Goal: Transaction & Acquisition: Book appointment/travel/reservation

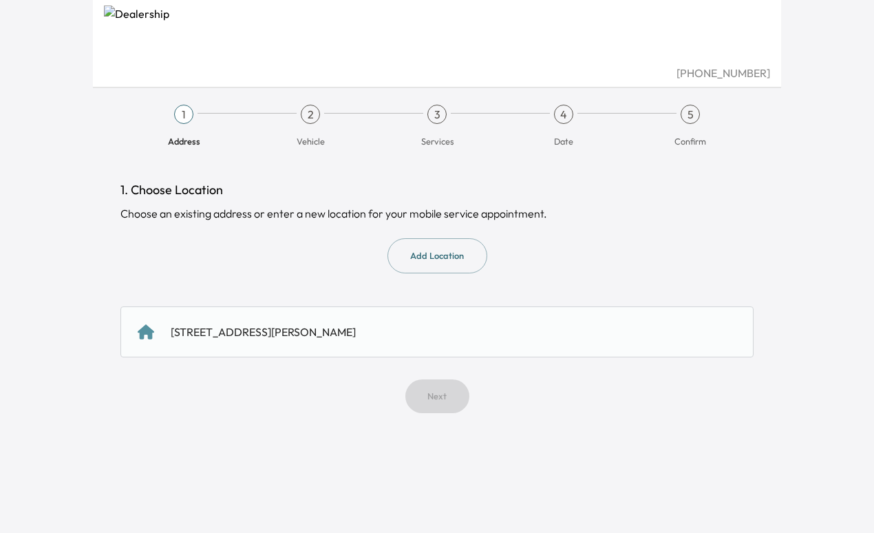
click at [263, 335] on div "[STREET_ADDRESS][PERSON_NAME]" at bounding box center [263, 331] width 185 height 17
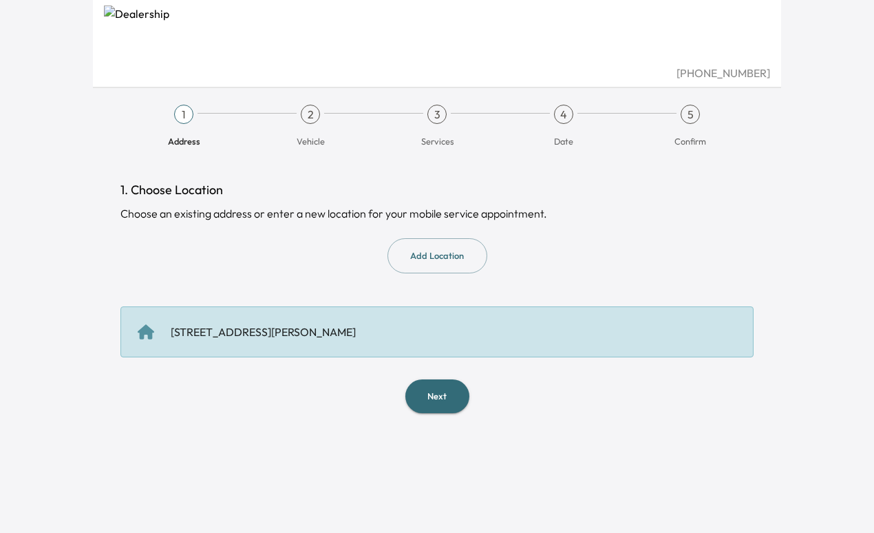
click at [443, 395] on button "Next" at bounding box center [437, 396] width 64 height 34
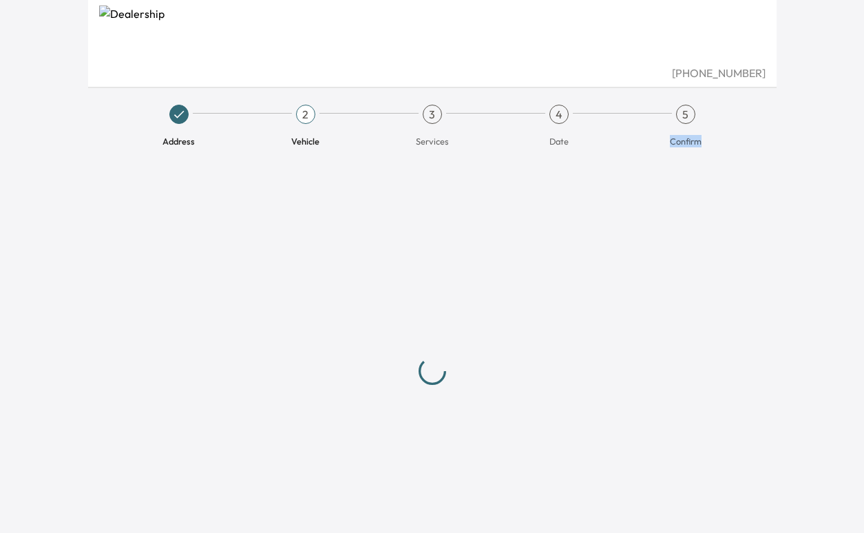
click at [443, 395] on div at bounding box center [432, 370] width 633 height 381
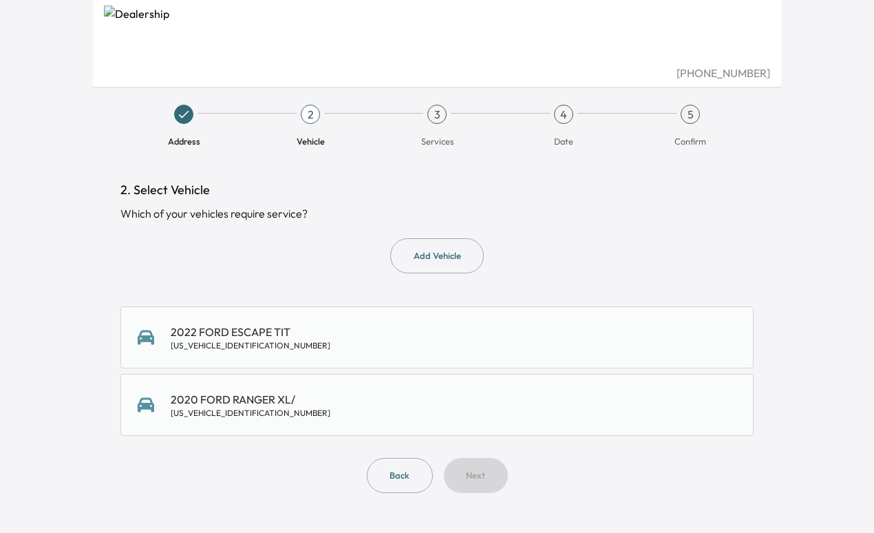
click at [243, 396] on div "2020 FORD RANGER XL/ [US_VEHICLE_IDENTIFICATION_NUMBER]" at bounding box center [251, 405] width 160 height 28
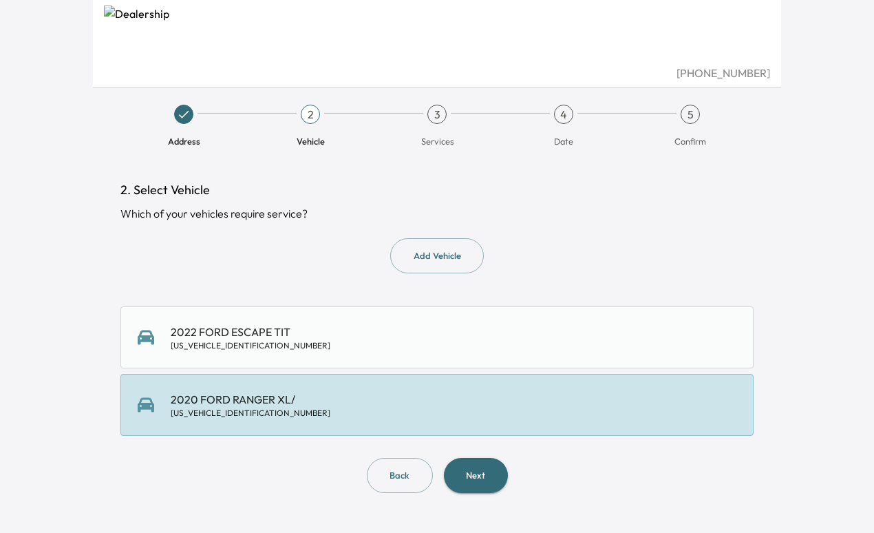
click at [474, 474] on button "Next" at bounding box center [476, 475] width 64 height 35
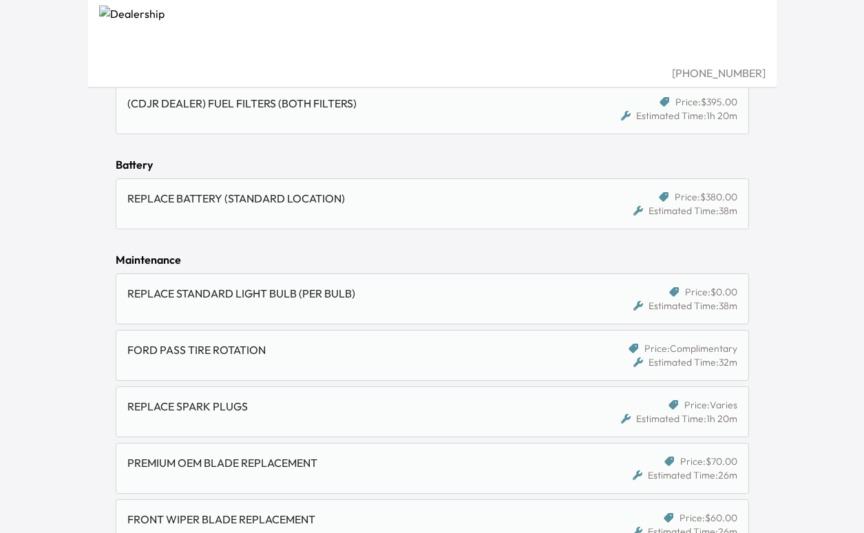
scroll to position [413, 0]
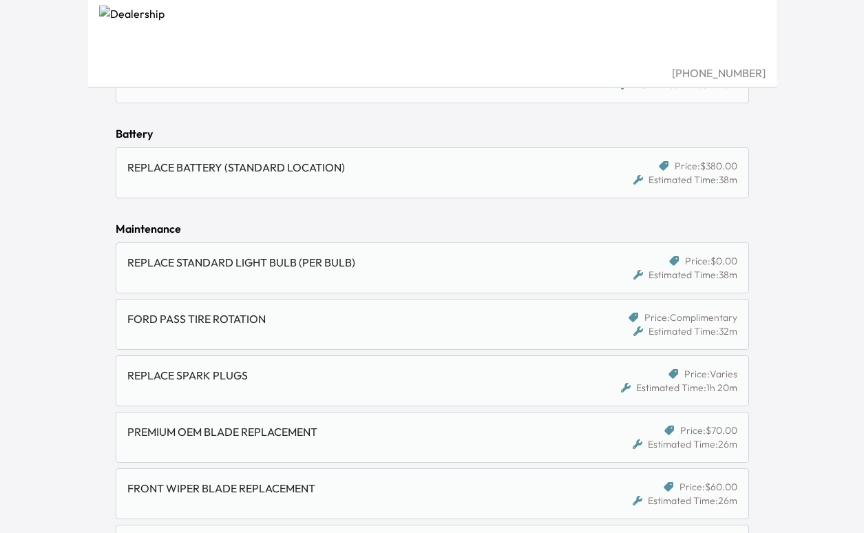
click at [224, 322] on div "FORD PASS TIRE ROTATION" at bounding box center [350, 318] width 447 height 17
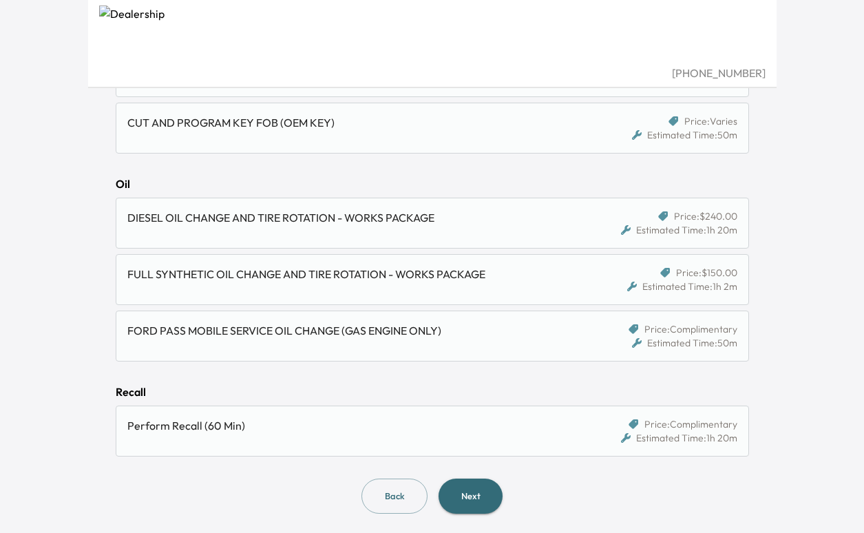
scroll to position [989, 0]
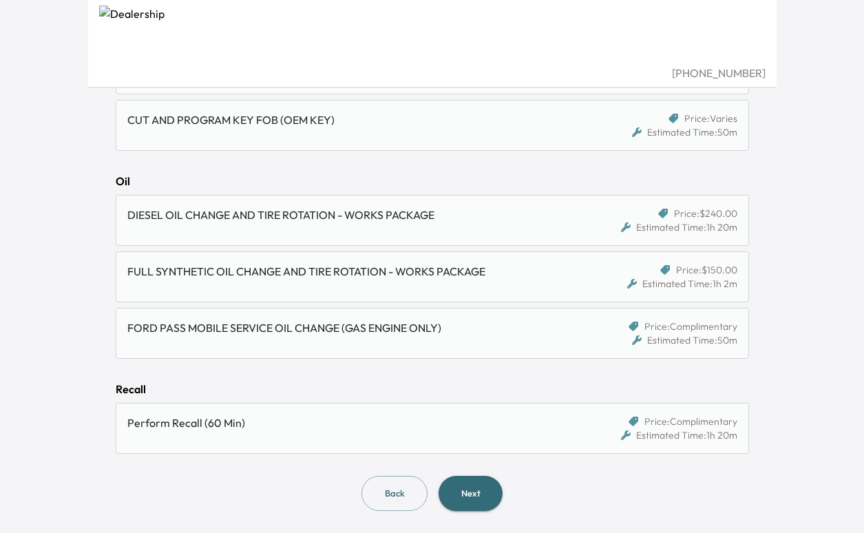
click at [270, 331] on div "FORD PASS MOBILE SERVICE OIL CHANGE (GAS ENGINE ONLY)" at bounding box center [350, 327] width 447 height 17
click at [241, 328] on div "FORD PASS MOBILE SERVICE OIL CHANGE (GAS ENGINE ONLY)" at bounding box center [350, 327] width 447 height 17
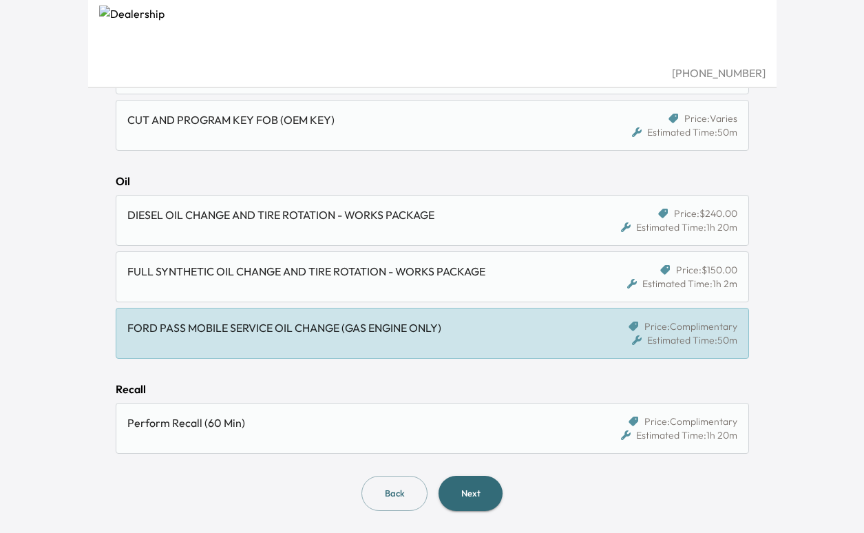
click at [477, 491] on button "Next" at bounding box center [470, 493] width 64 height 35
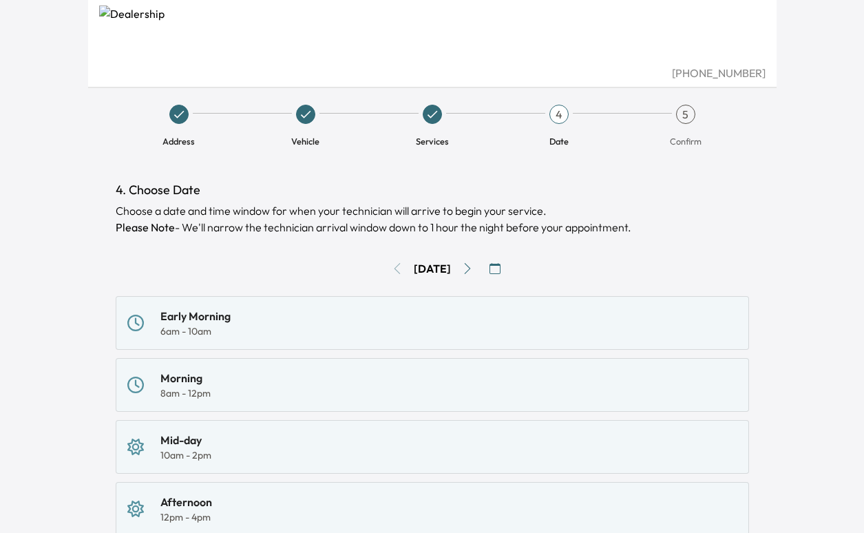
scroll to position [69, 0]
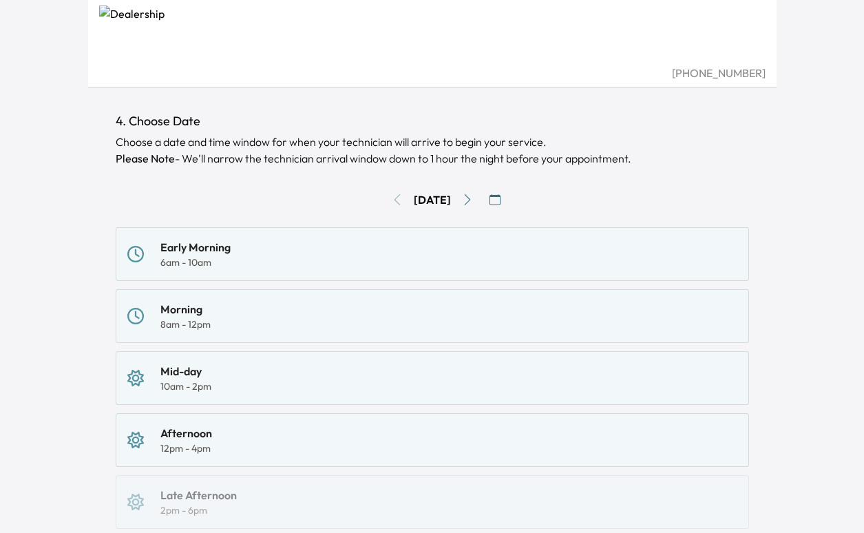
click at [202, 317] on div "8am - 12pm" at bounding box center [185, 324] width 50 height 14
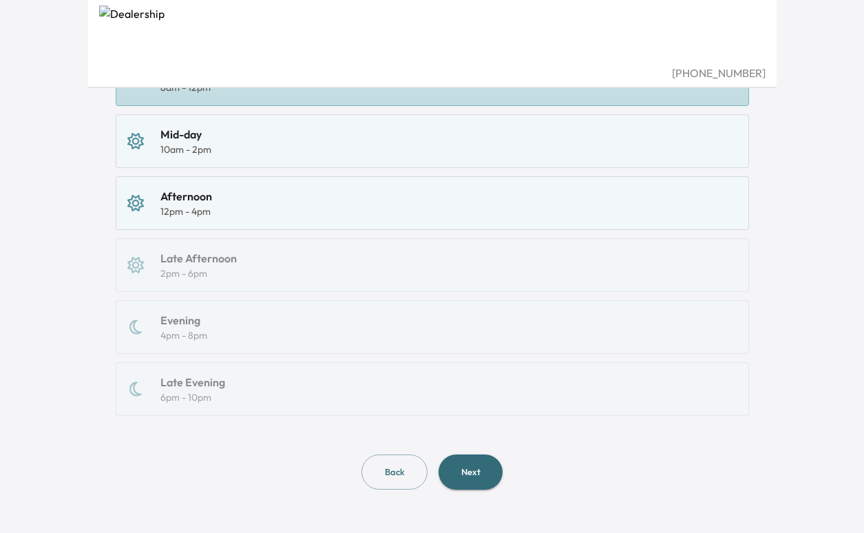
scroll to position [306, 0]
click at [469, 471] on button "Next" at bounding box center [470, 471] width 64 height 35
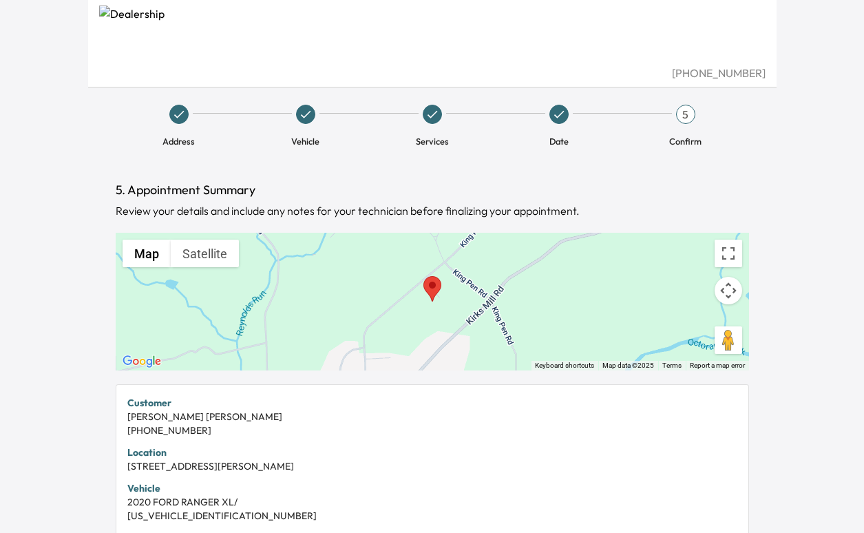
click at [430, 116] on icon at bounding box center [432, 114] width 14 height 14
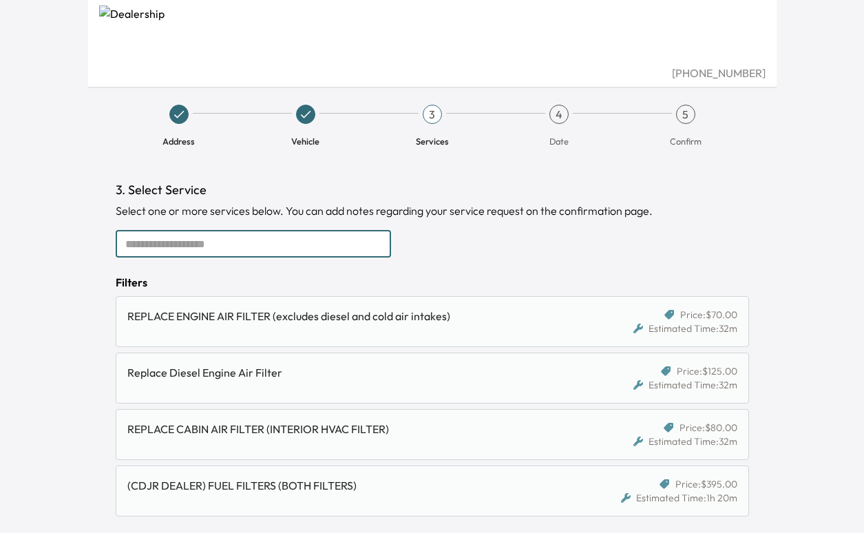
click at [310, 240] on input "text" at bounding box center [253, 244] width 275 height 28
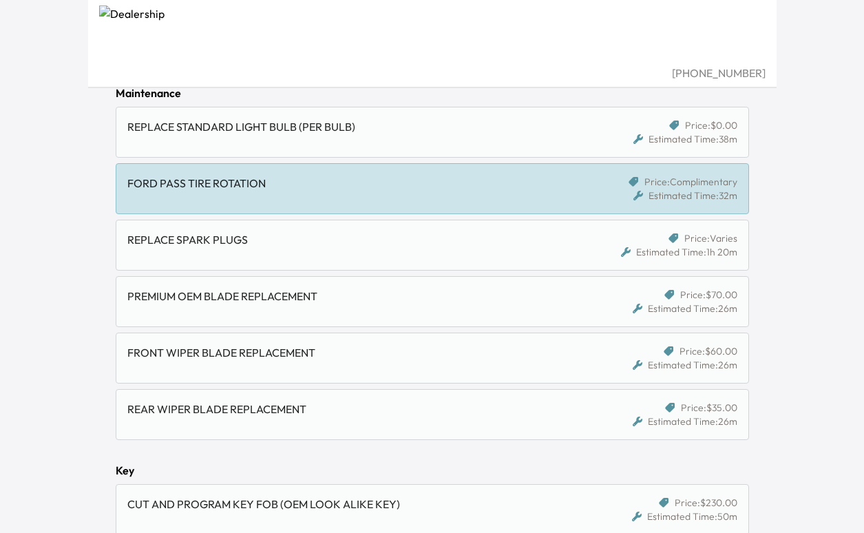
scroll to position [551, 0]
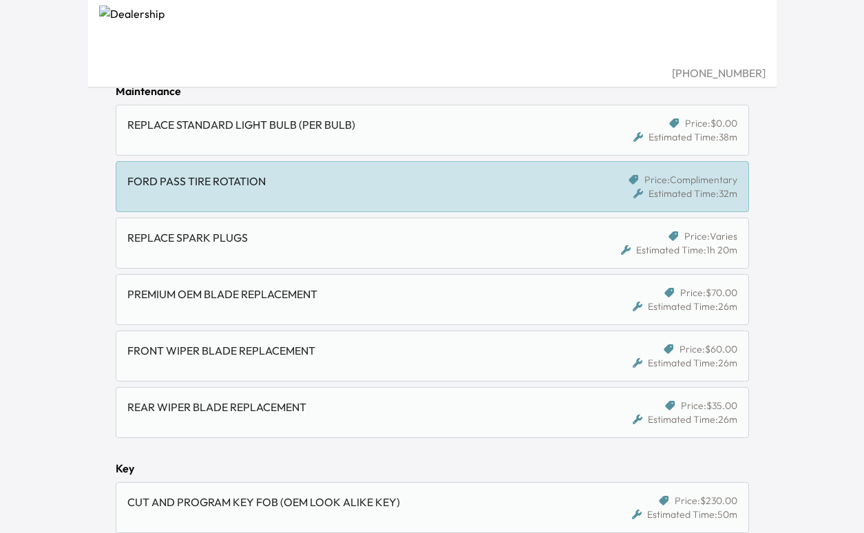
click at [320, 189] on div "FORD PASS TIRE ROTATION" at bounding box center [350, 181] width 447 height 17
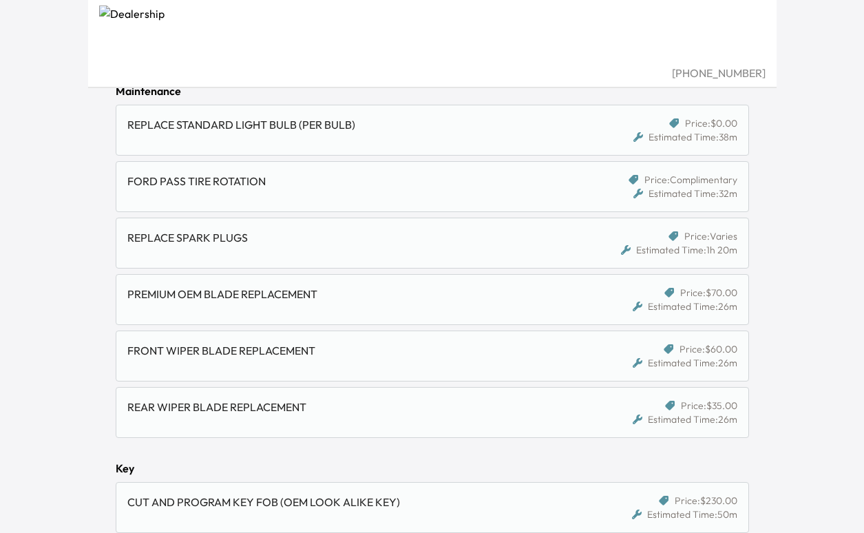
click at [320, 189] on div "FORD PASS TIRE ROTATION" at bounding box center [350, 181] width 447 height 17
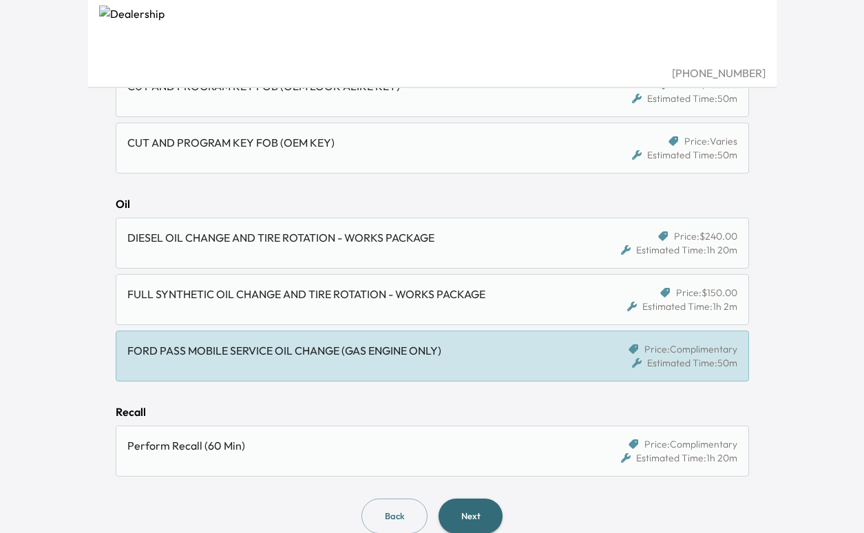
scroll to position [989, 0]
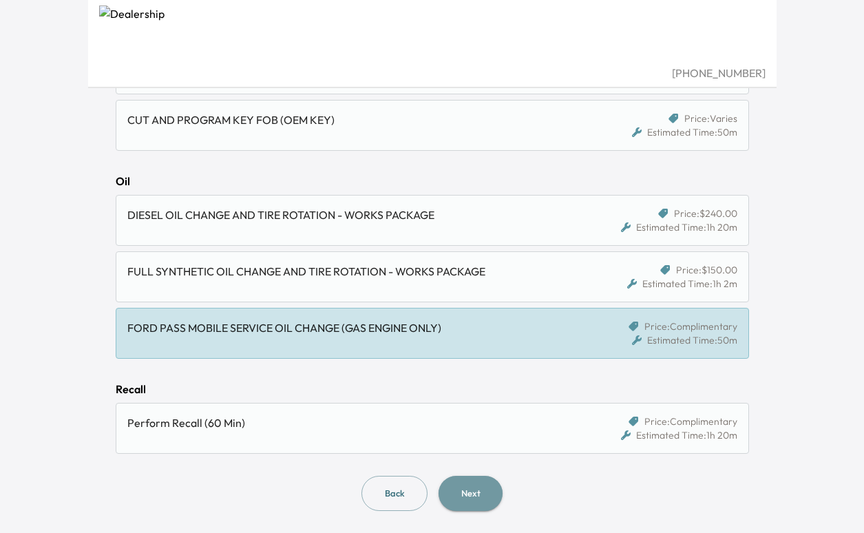
click at [469, 490] on button "Next" at bounding box center [470, 493] width 64 height 35
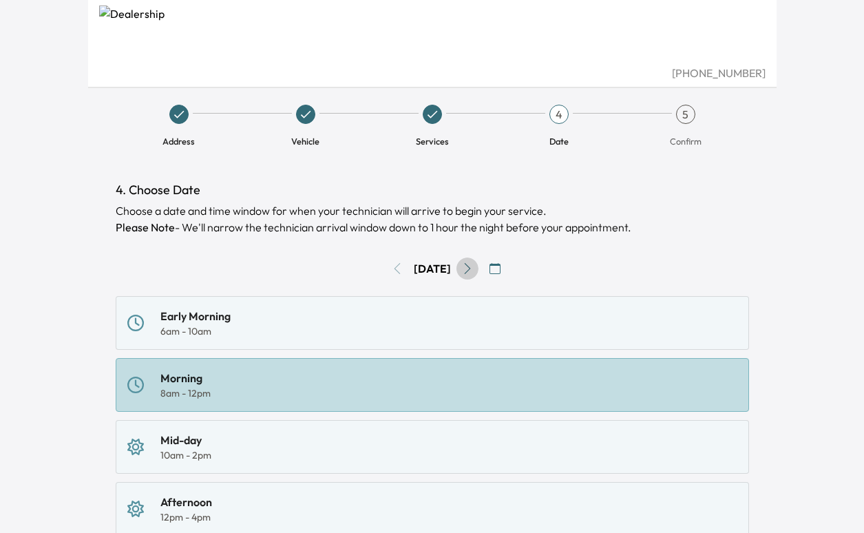
click at [473, 269] on icon "Go to next day" at bounding box center [467, 268] width 11 height 11
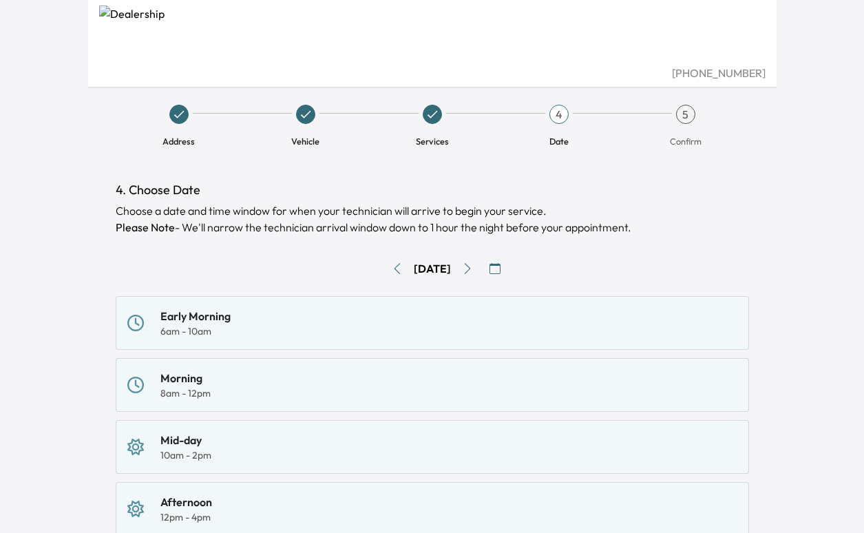
click at [473, 268] on icon "Go to next day" at bounding box center [467, 268] width 11 height 11
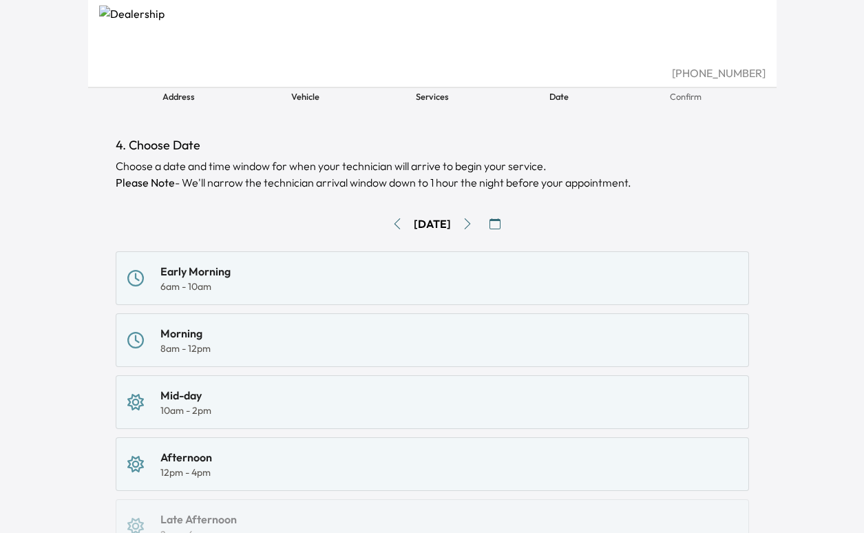
scroll to position [69, 0]
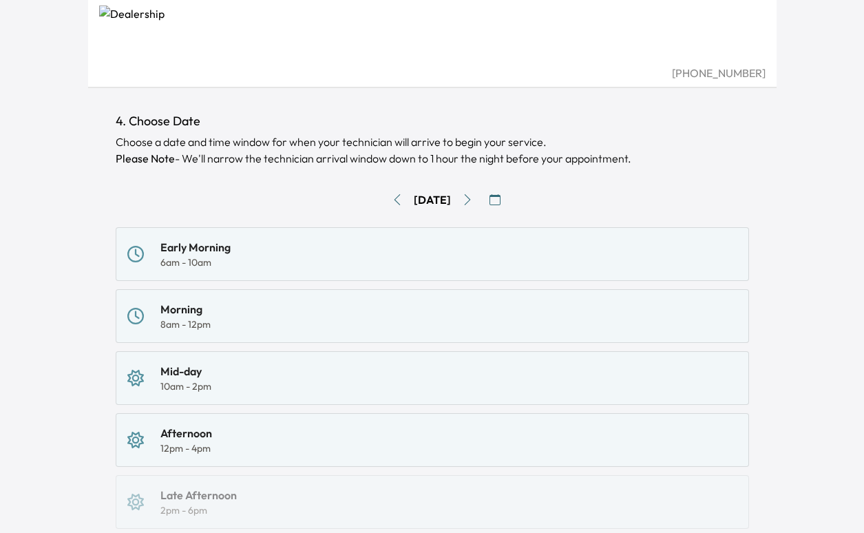
click at [158, 319] on div "Morning 8am - 12pm" at bounding box center [432, 316] width 610 height 30
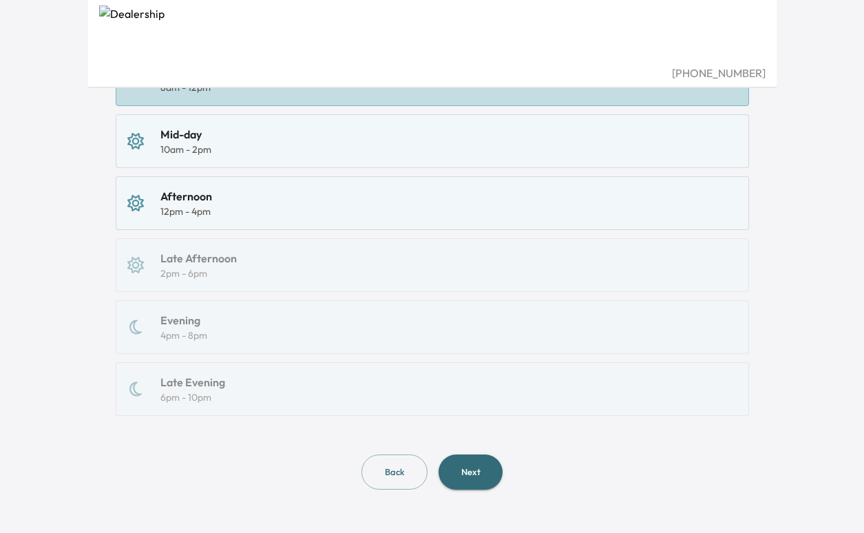
scroll to position [306, 0]
click at [466, 472] on button "Next" at bounding box center [470, 471] width 64 height 35
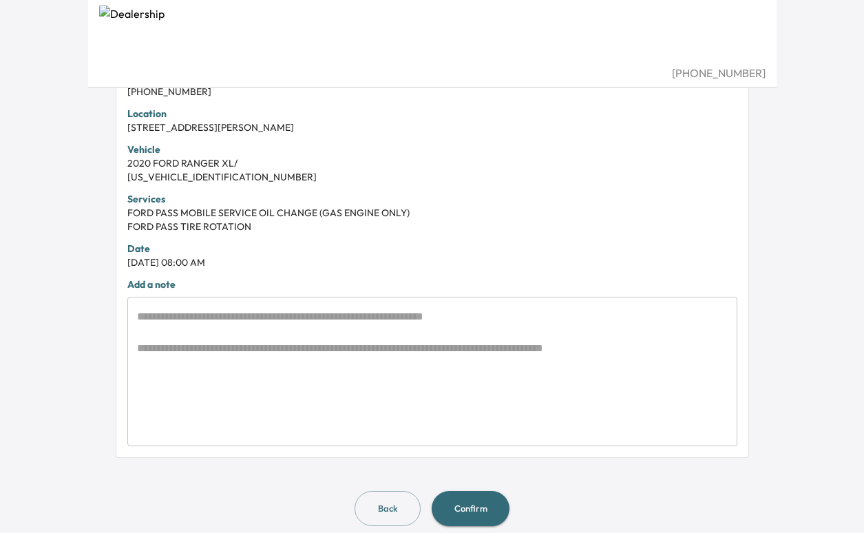
scroll to position [344, 0]
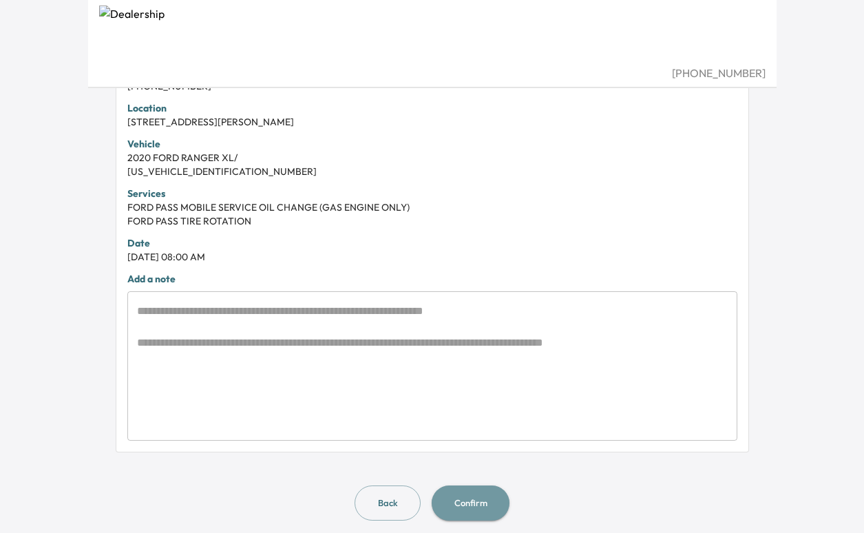
click at [472, 506] on button "Confirm" at bounding box center [471, 502] width 78 height 35
